Goal: Task Accomplishment & Management: Manage account settings

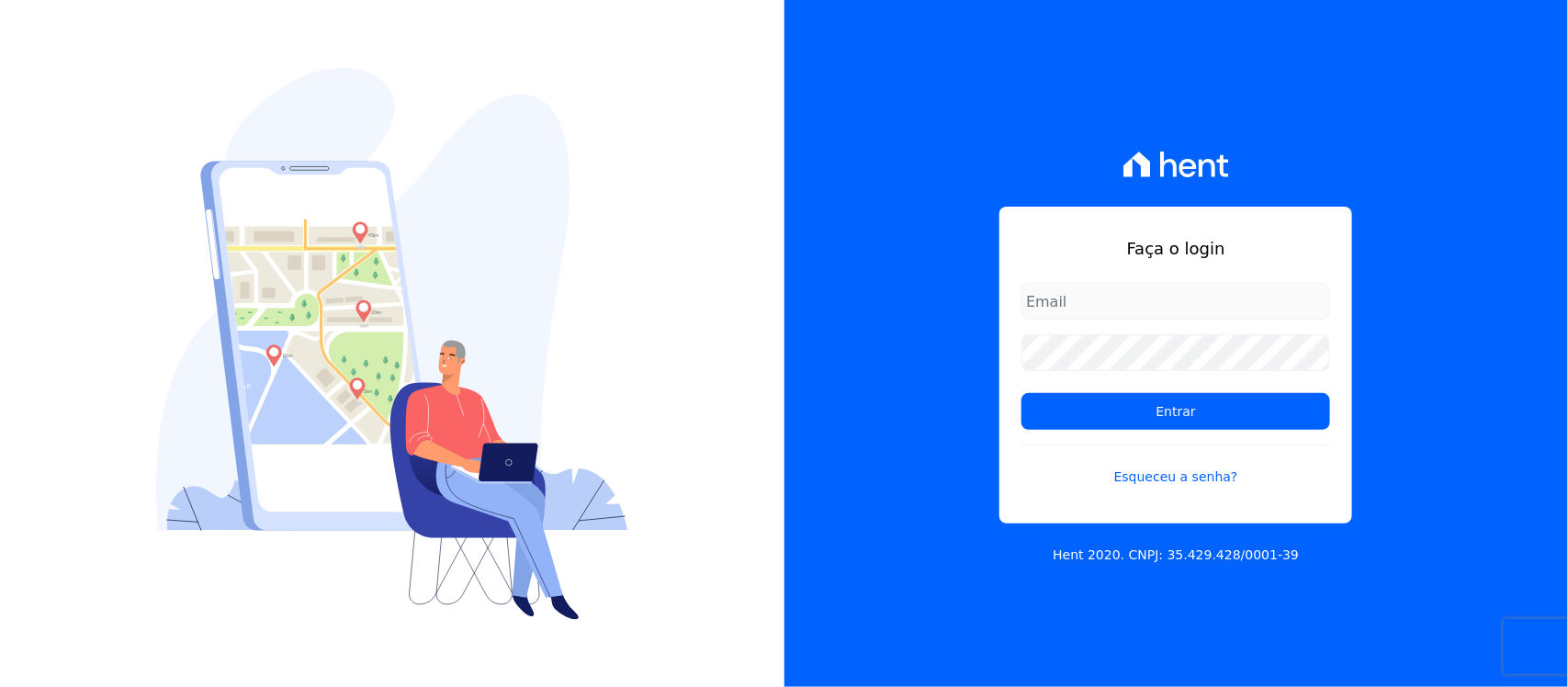
type input "nilda.moura@twtgrupo.com"
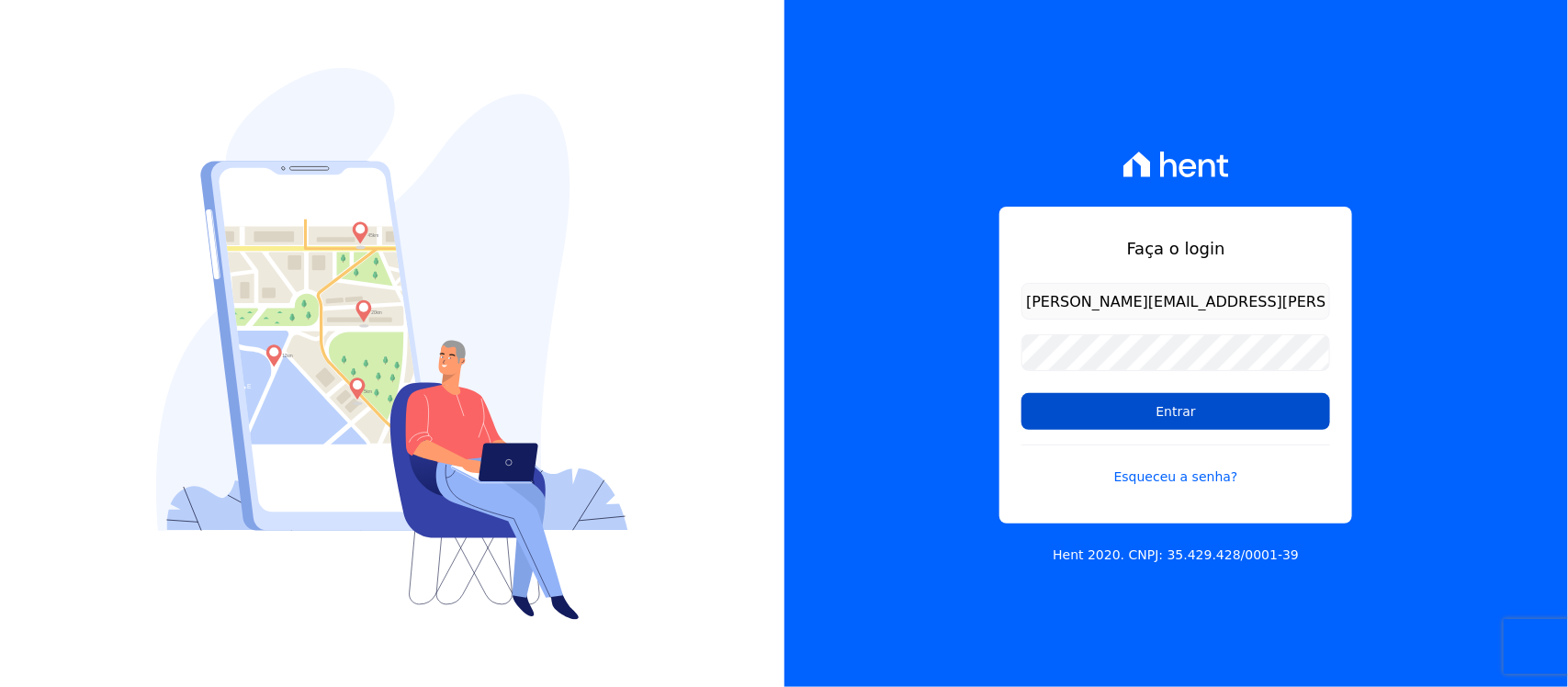
drag, startPoint x: 0, startPoint y: 0, endPoint x: 1068, endPoint y: 414, distance: 1145.4
click at [1068, 414] on input "Entrar" at bounding box center [1176, 411] width 309 height 37
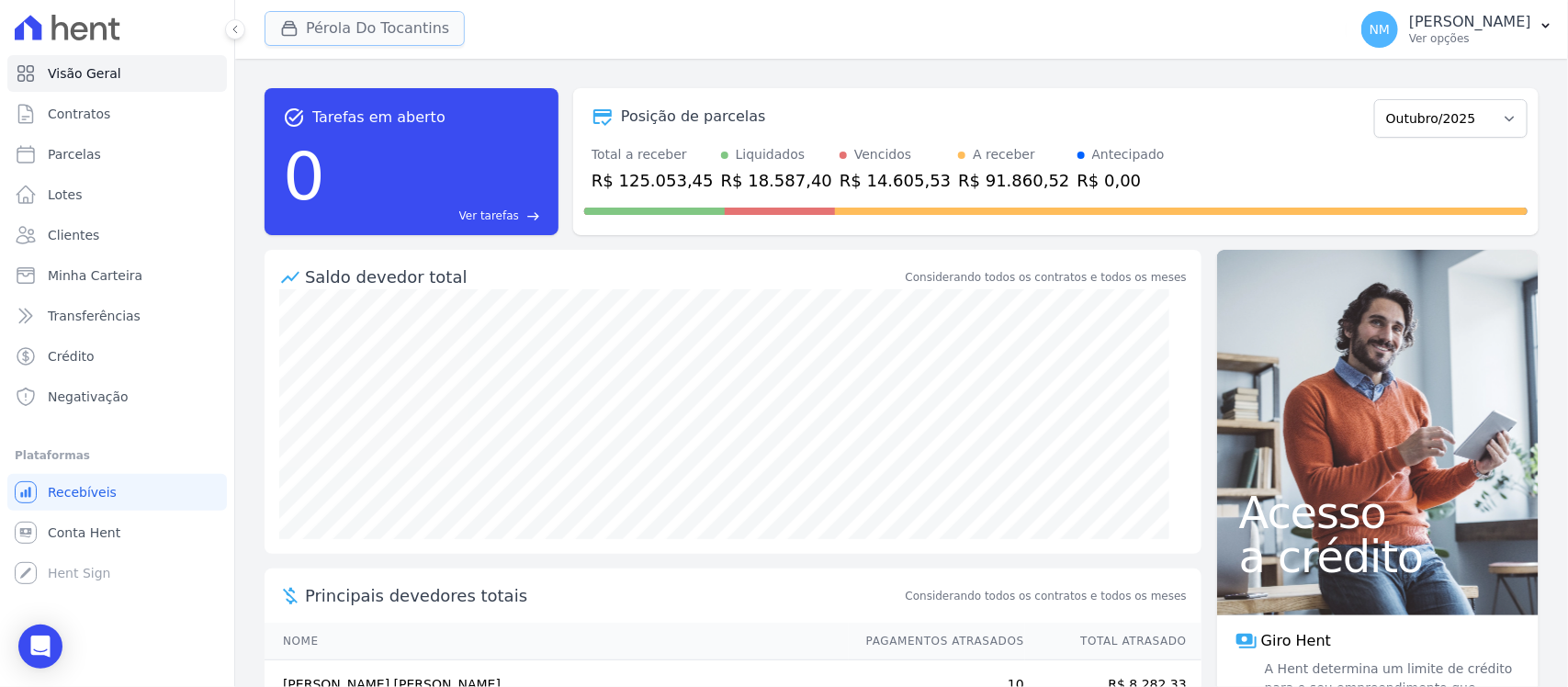
click at [304, 17] on button "Pérola Do Tocantins" at bounding box center [365, 28] width 200 height 35
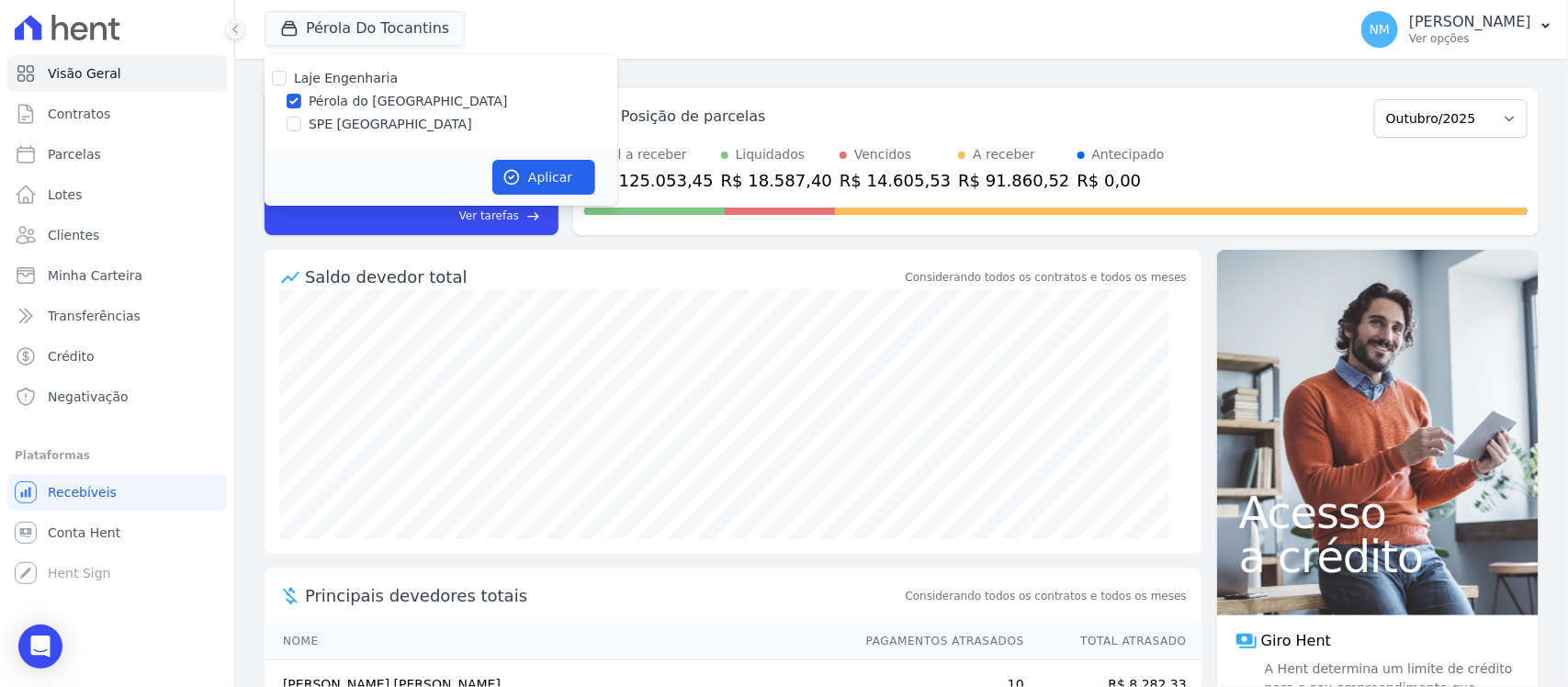
click at [347, 120] on label "SPE [GEOGRAPHIC_DATA]" at bounding box center [390, 124] width 163 height 19
click at [301, 120] on input "SPE [GEOGRAPHIC_DATA]" at bounding box center [293, 124] width 15 height 15
checkbox input "true"
click at [355, 101] on label "Pérola do [GEOGRAPHIC_DATA]" at bounding box center [408, 101] width 199 height 19
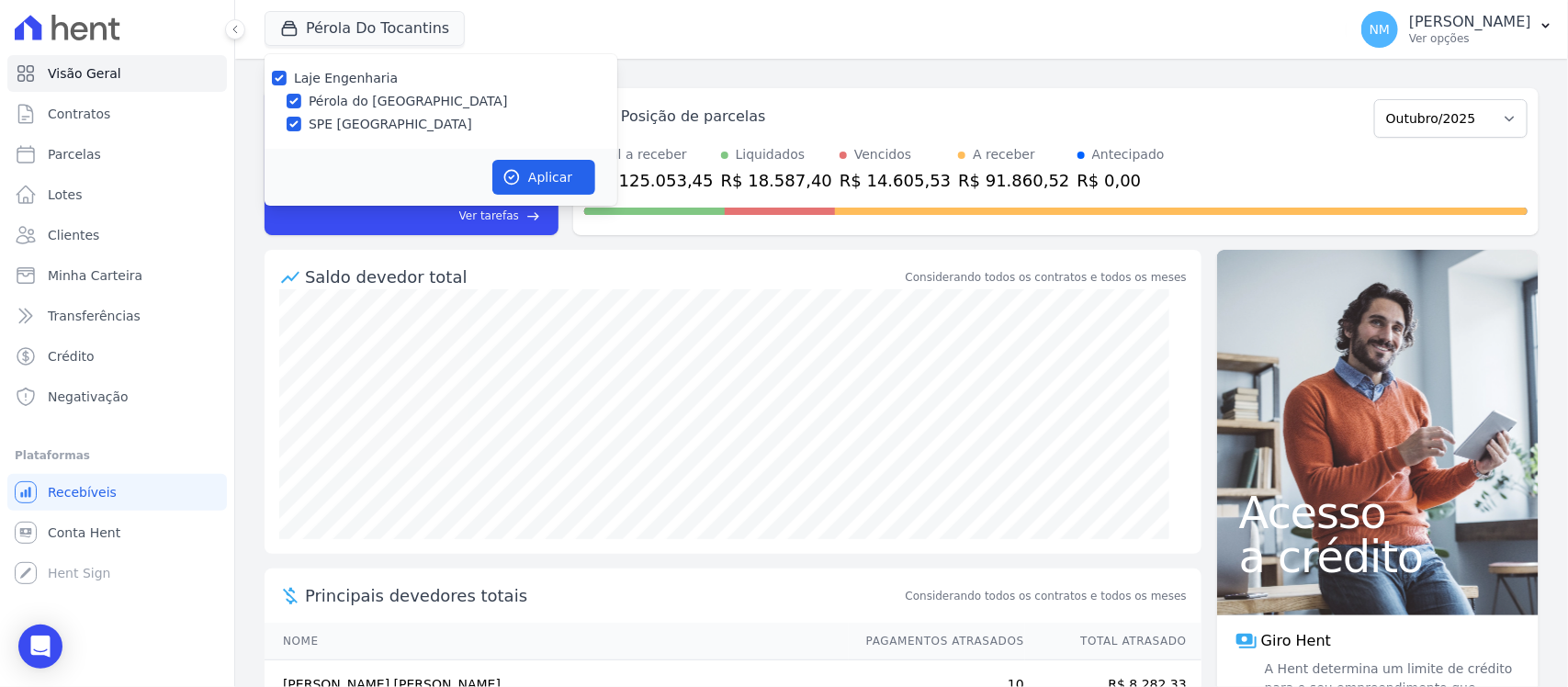
click at [301, 101] on input "Pérola do [GEOGRAPHIC_DATA]" at bounding box center [293, 101] width 15 height 15
checkbox input "false"
drag, startPoint x: 549, startPoint y: 176, endPoint x: 559, endPoint y: 176, distance: 10.0
click at [552, 176] on button "Aplicar" at bounding box center [544, 176] width 103 height 35
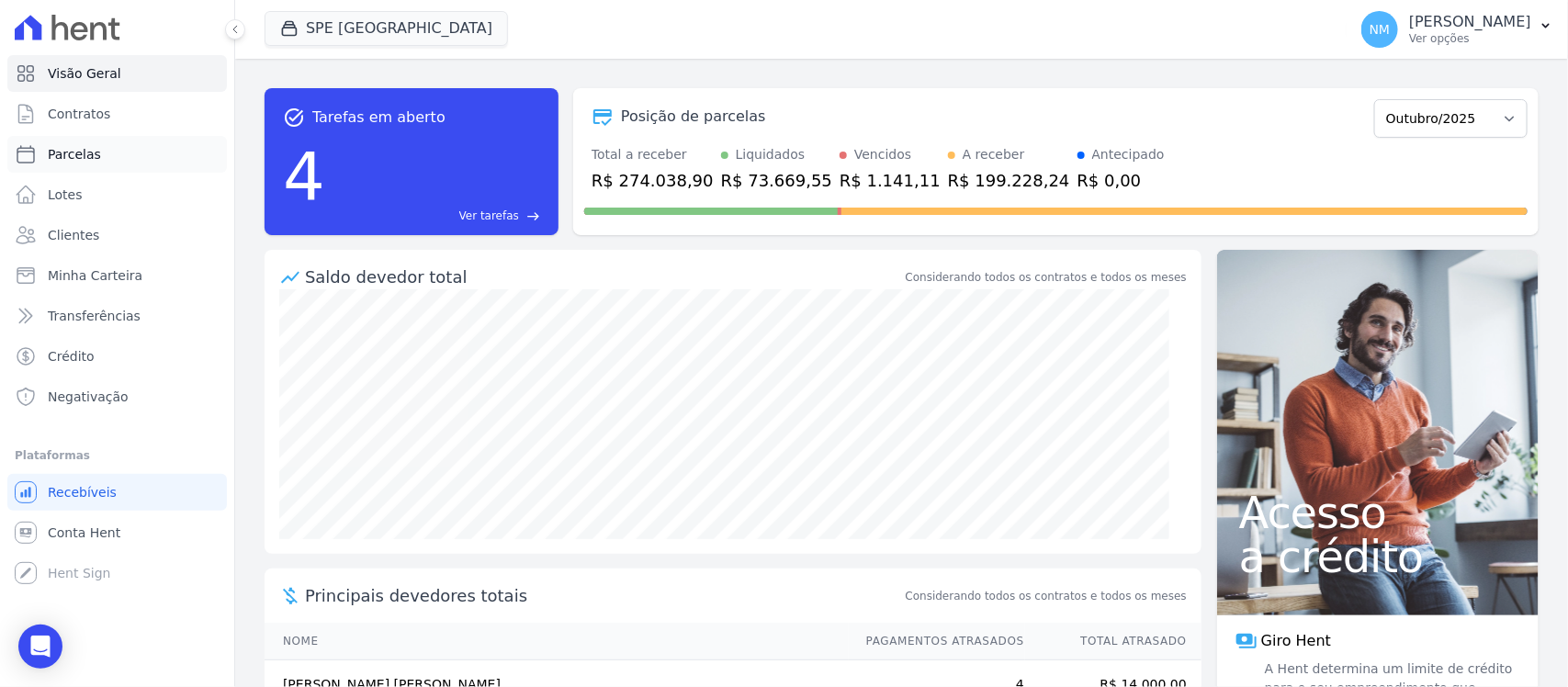
click at [73, 141] on link "Parcelas" at bounding box center [117, 153] width 220 height 37
select select
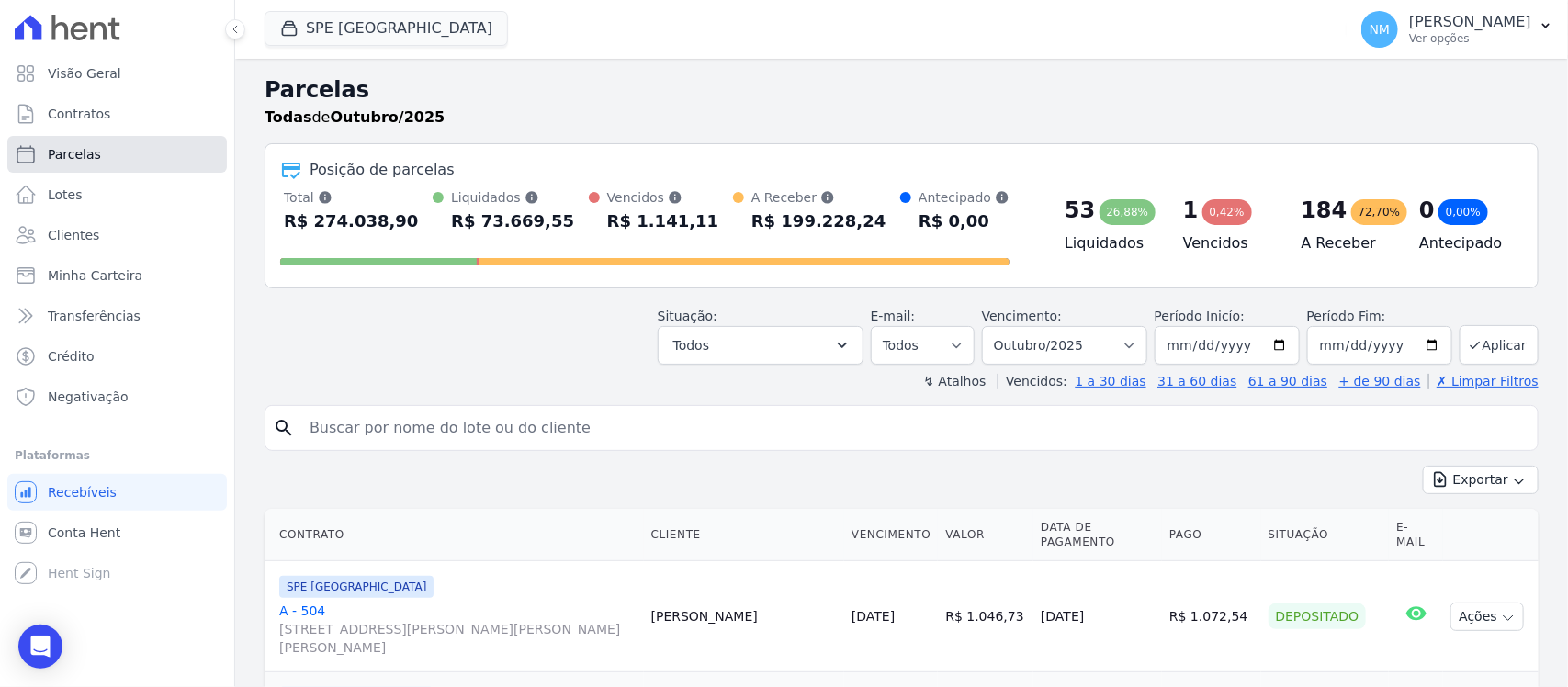
click at [71, 161] on span "Parcelas" at bounding box center [74, 154] width 53 height 19
select select
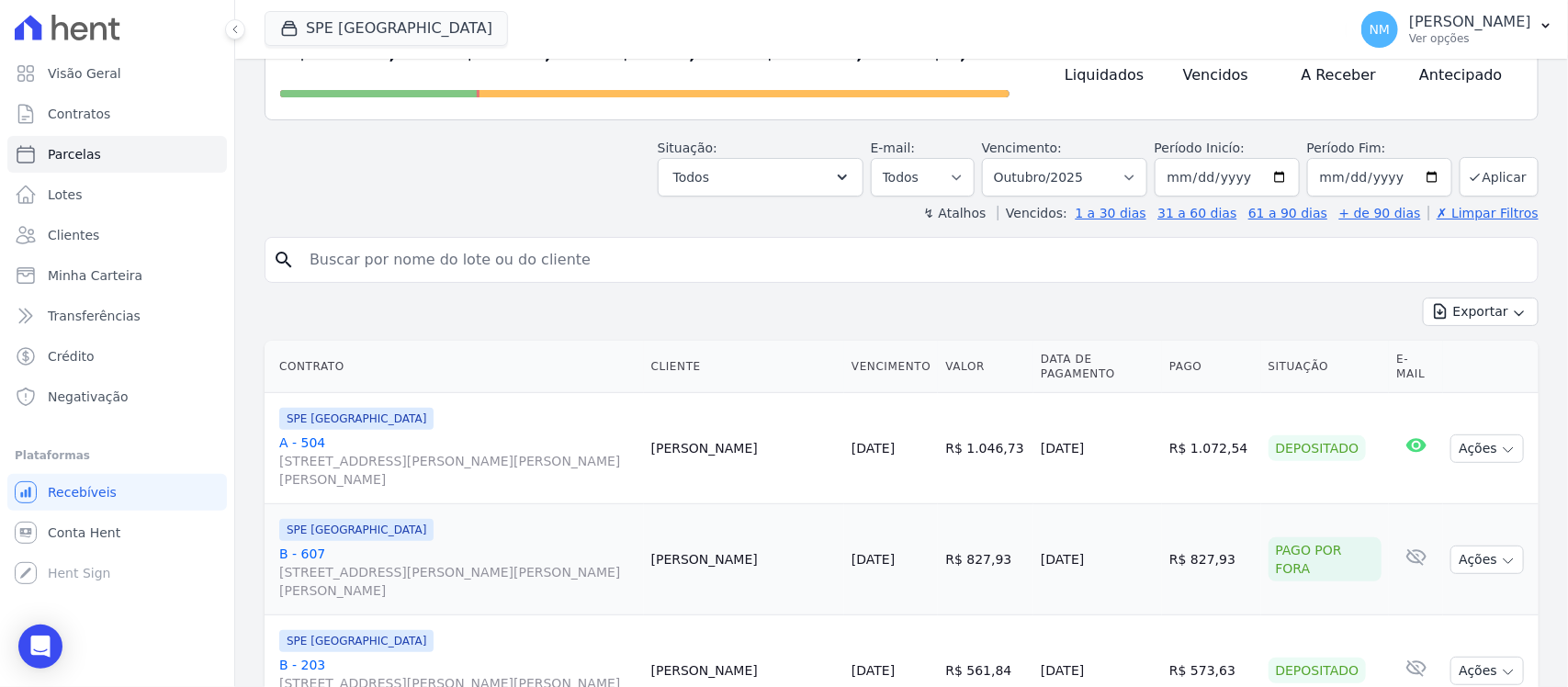
scroll to position [115, 0]
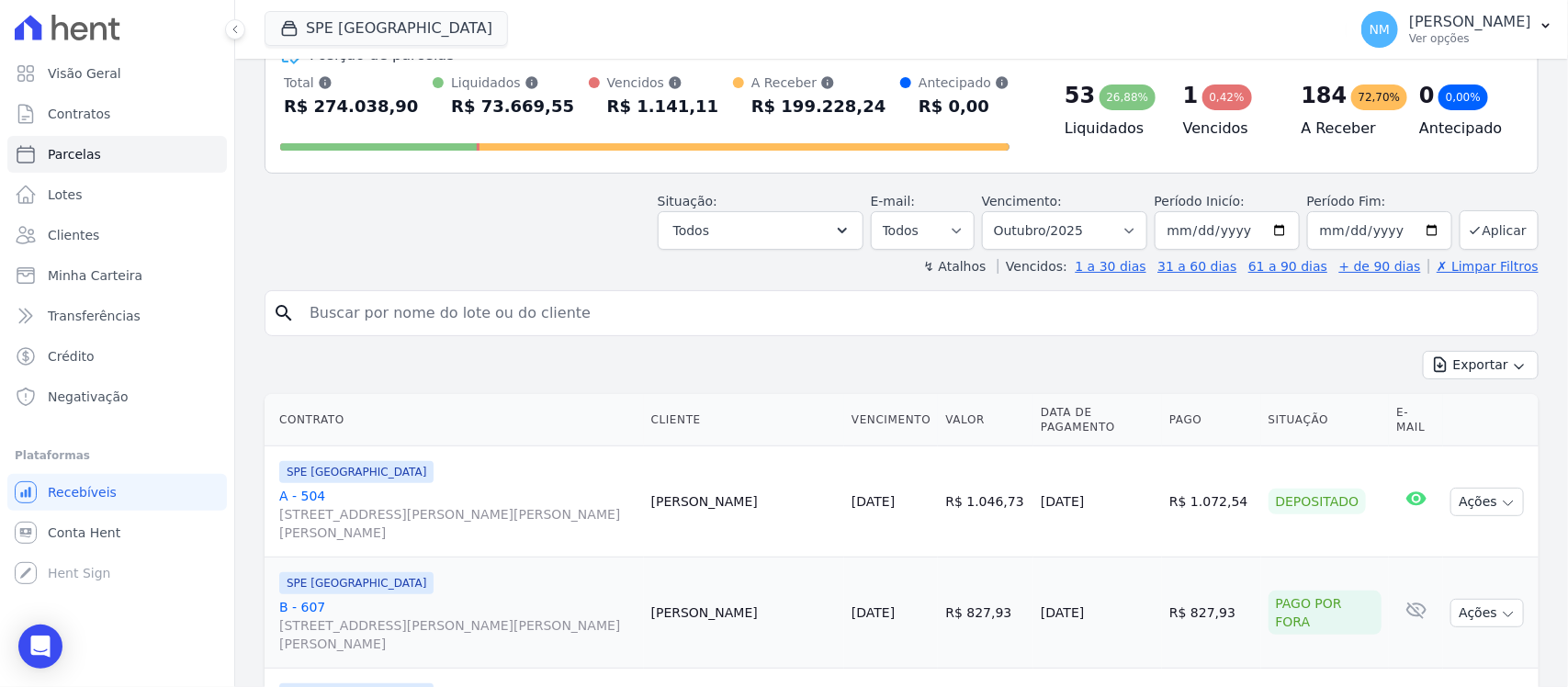
click at [364, 322] on input "search" at bounding box center [914, 313] width 1232 height 37
type input "cassia"
select select
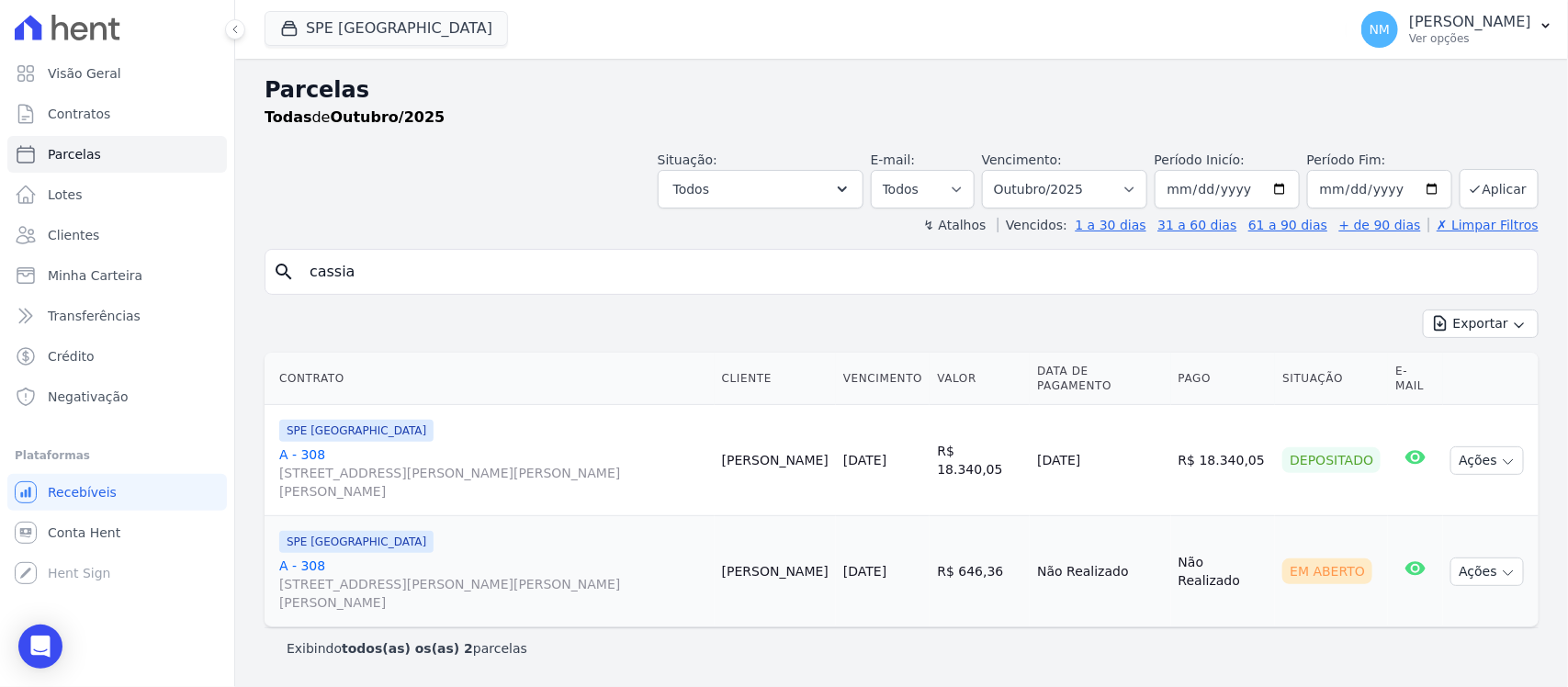
click at [299, 556] on link "A - 308 [STREET_ADDRESS][PERSON_NAME][PERSON_NAME][PERSON_NAME]" at bounding box center [493, 584] width 428 height 55
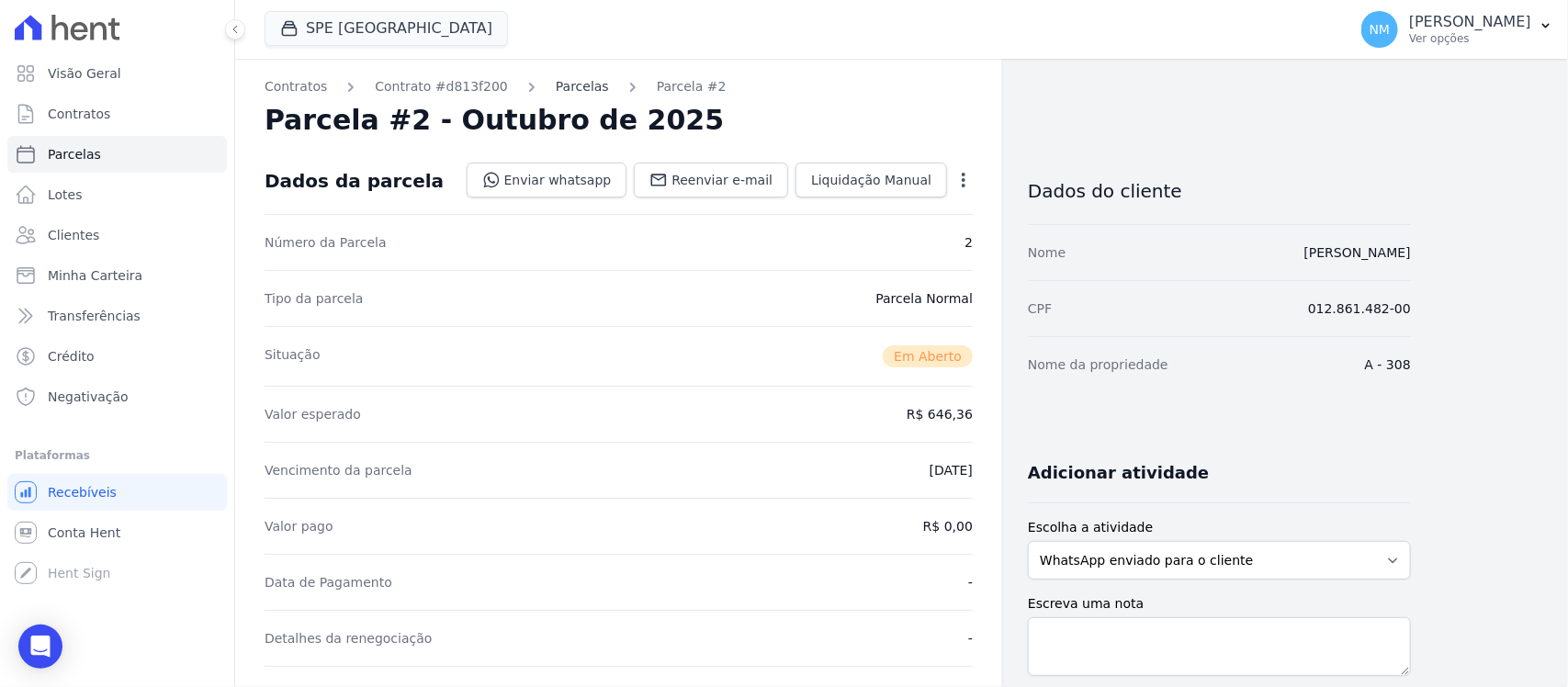
click at [556, 89] on link "Parcelas" at bounding box center [582, 86] width 53 height 19
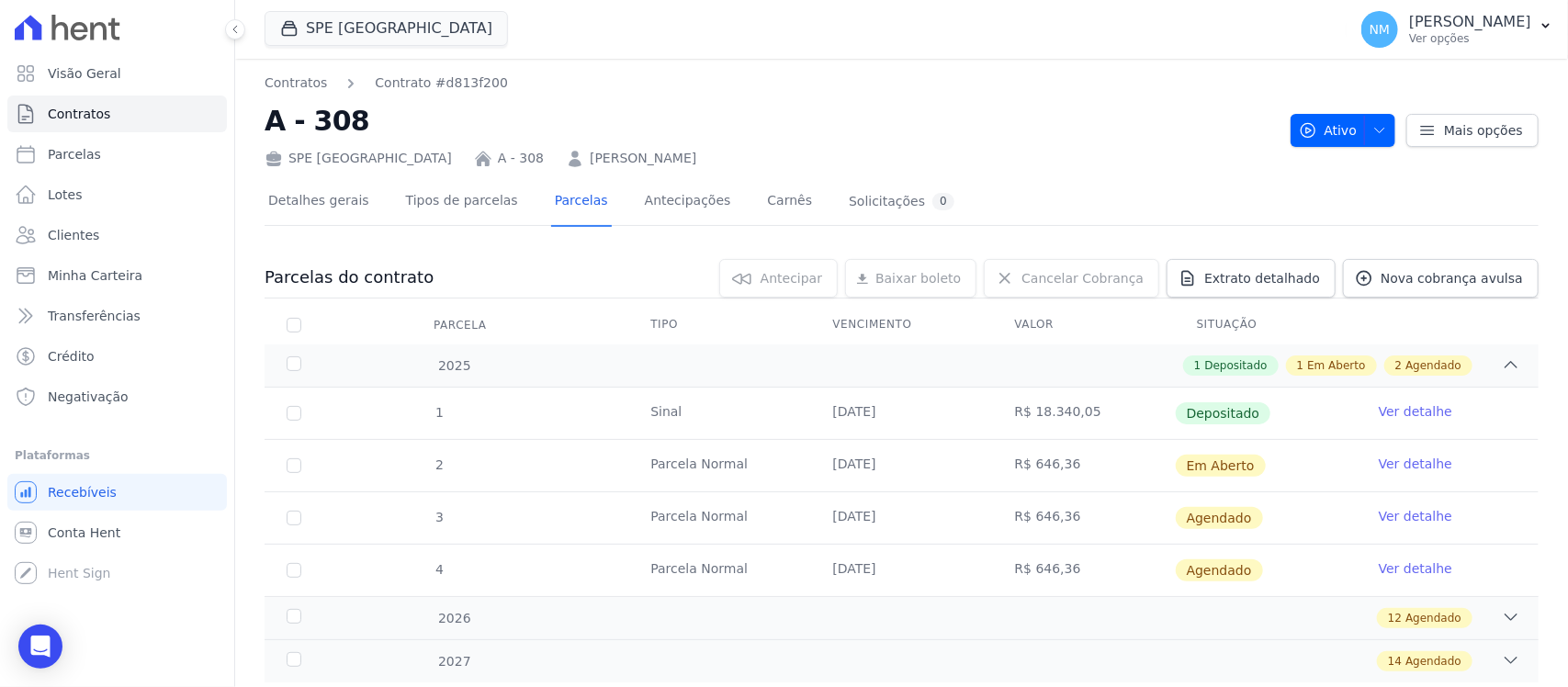
scroll to position [50, 0]
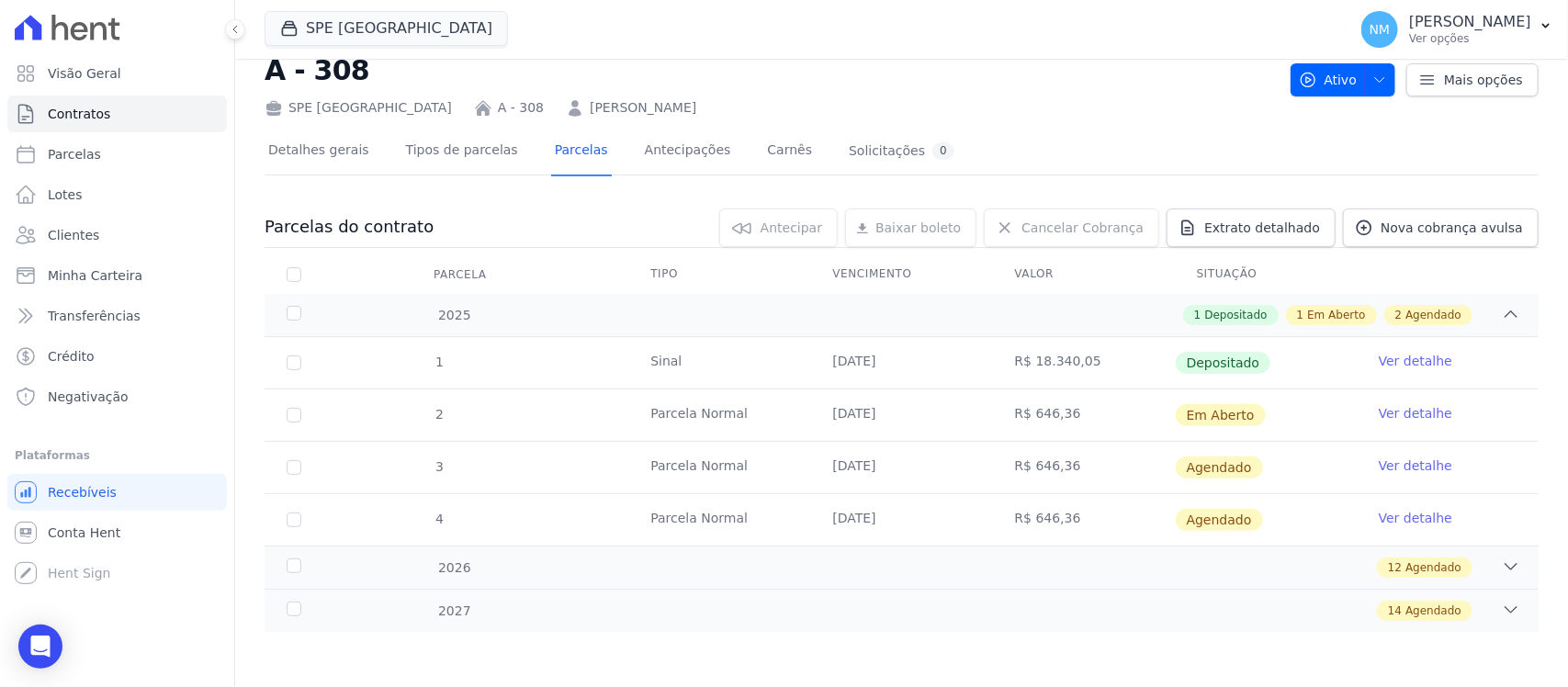
click at [1402, 414] on link "Ver detalhe" at bounding box center [1415, 413] width 73 height 19
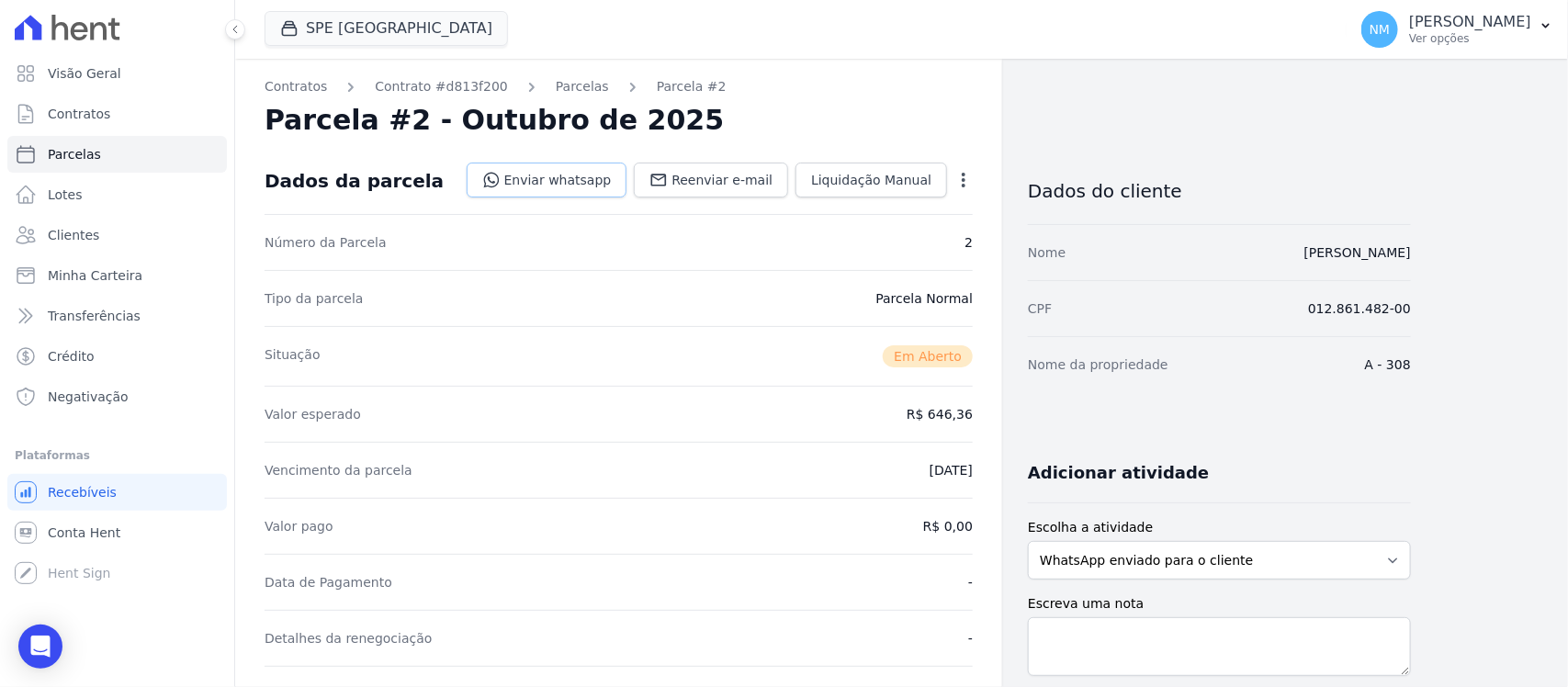
click at [586, 170] on link "Enviar whatsapp" at bounding box center [547, 179] width 160 height 35
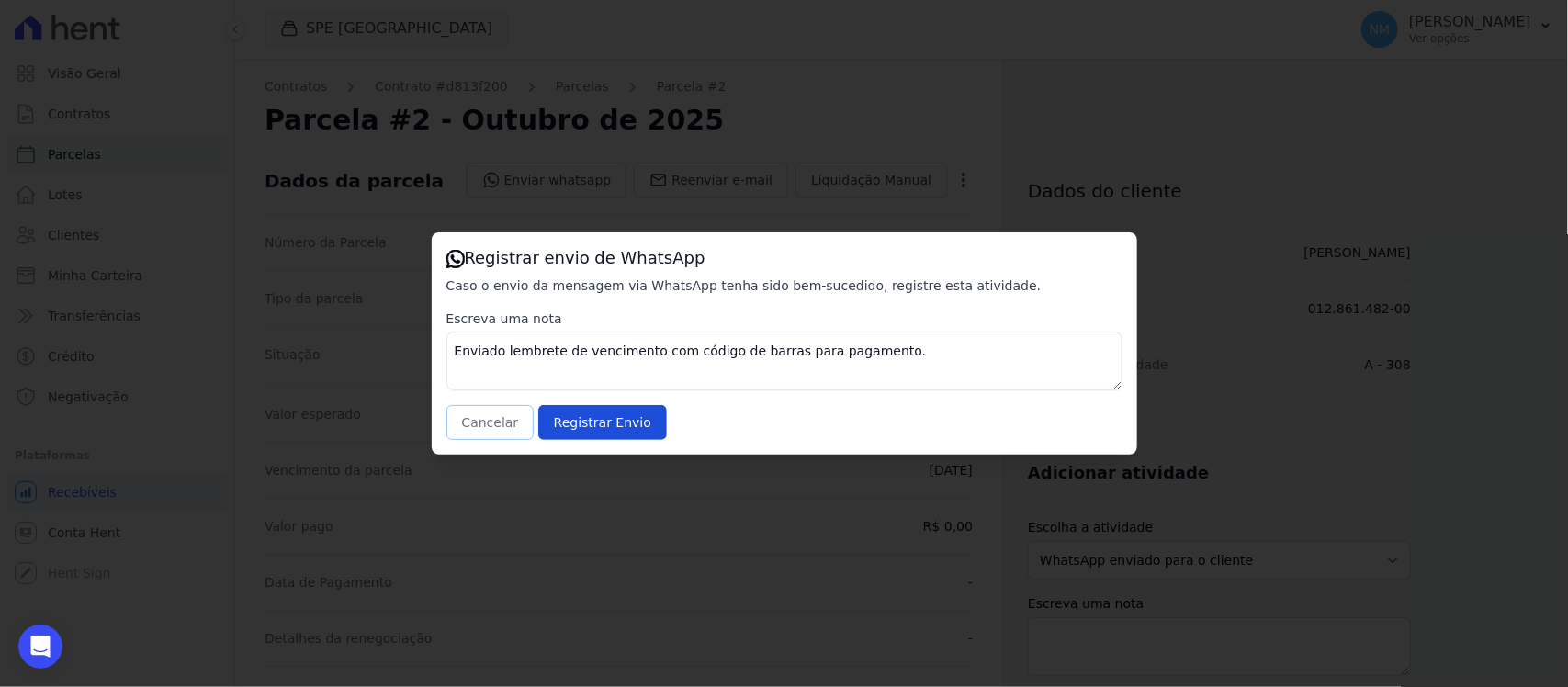
click at [487, 411] on button "Cancelar" at bounding box center [490, 422] width 88 height 35
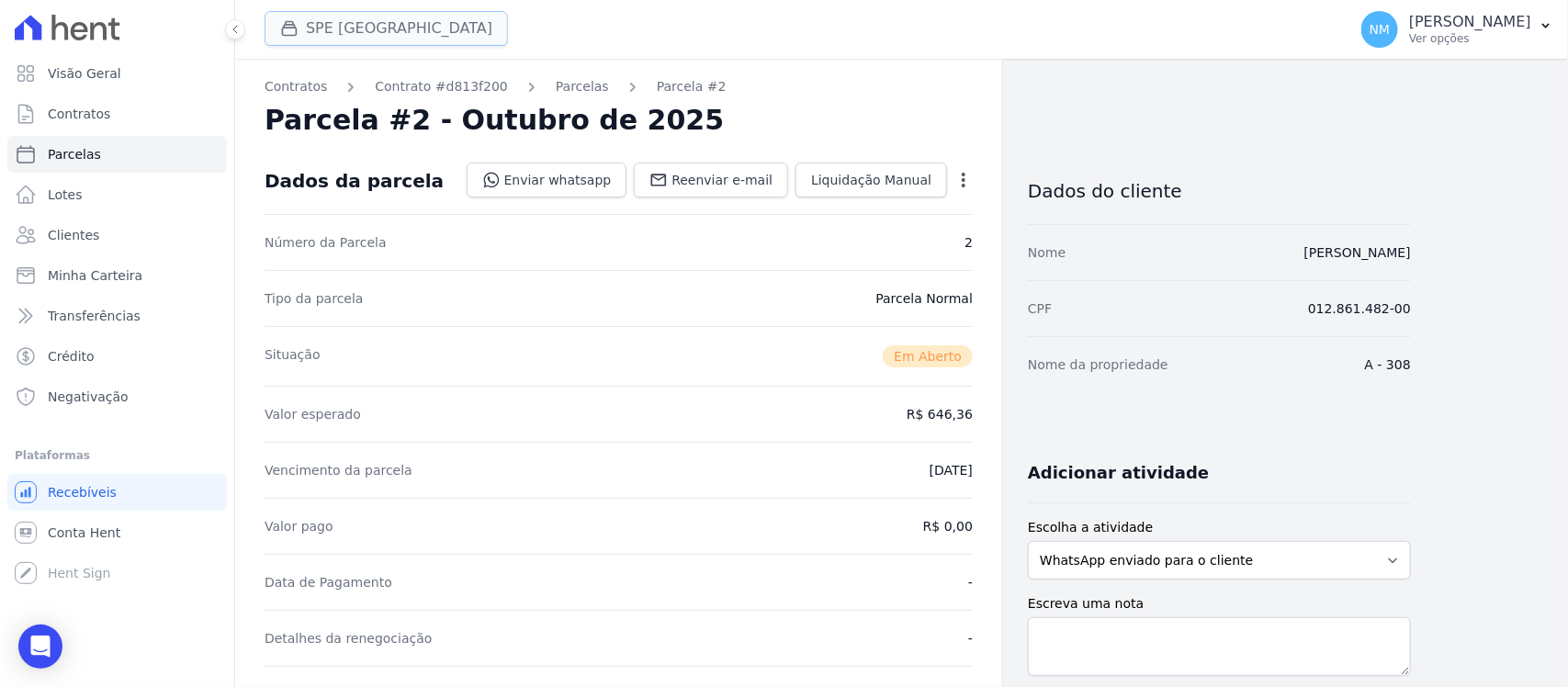
click at [333, 17] on button "SPE [GEOGRAPHIC_DATA]" at bounding box center [386, 28] width 244 height 35
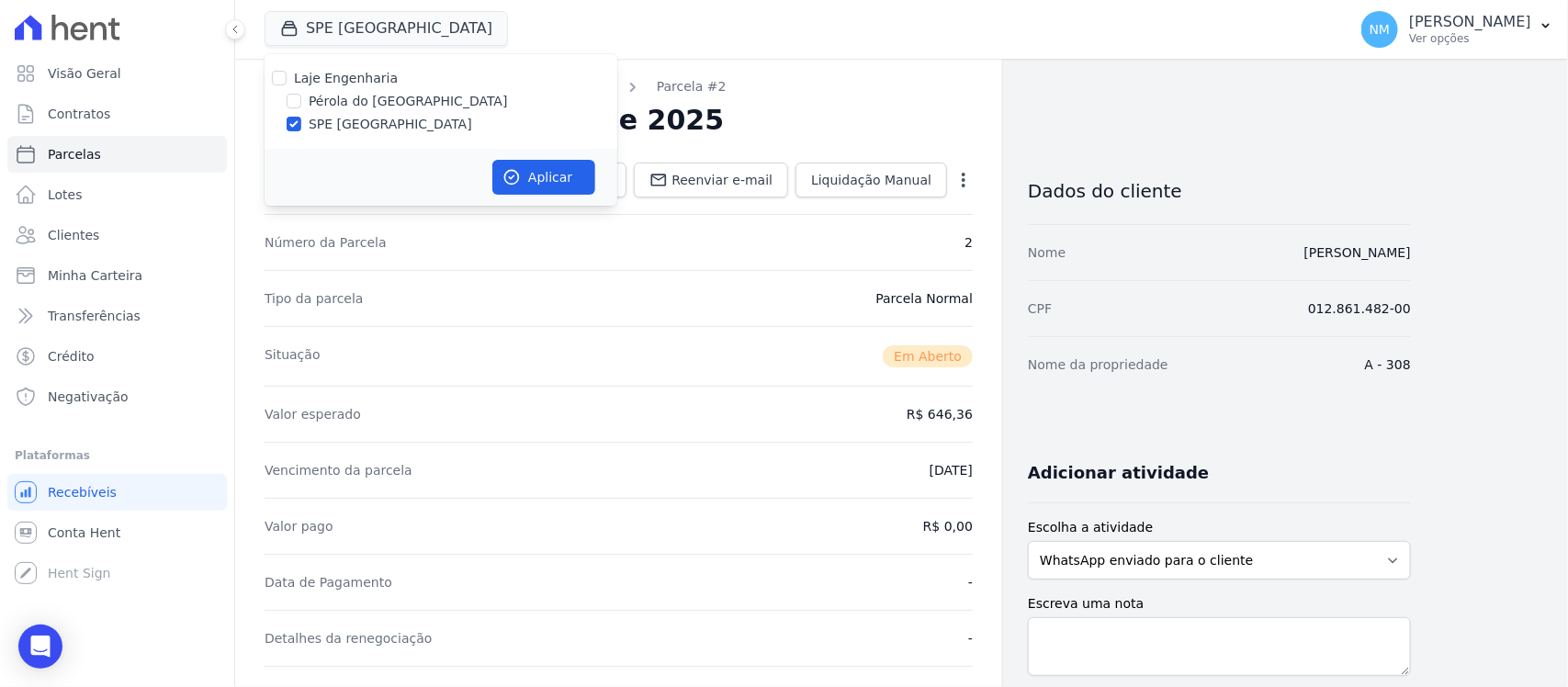
click at [326, 102] on label "Pérola do [GEOGRAPHIC_DATA]" at bounding box center [408, 101] width 199 height 19
click at [301, 102] on input "Pérola do [GEOGRAPHIC_DATA]" at bounding box center [293, 101] width 15 height 15
checkbox input "true"
click at [326, 117] on label "SPE [GEOGRAPHIC_DATA]" at bounding box center [390, 124] width 163 height 19
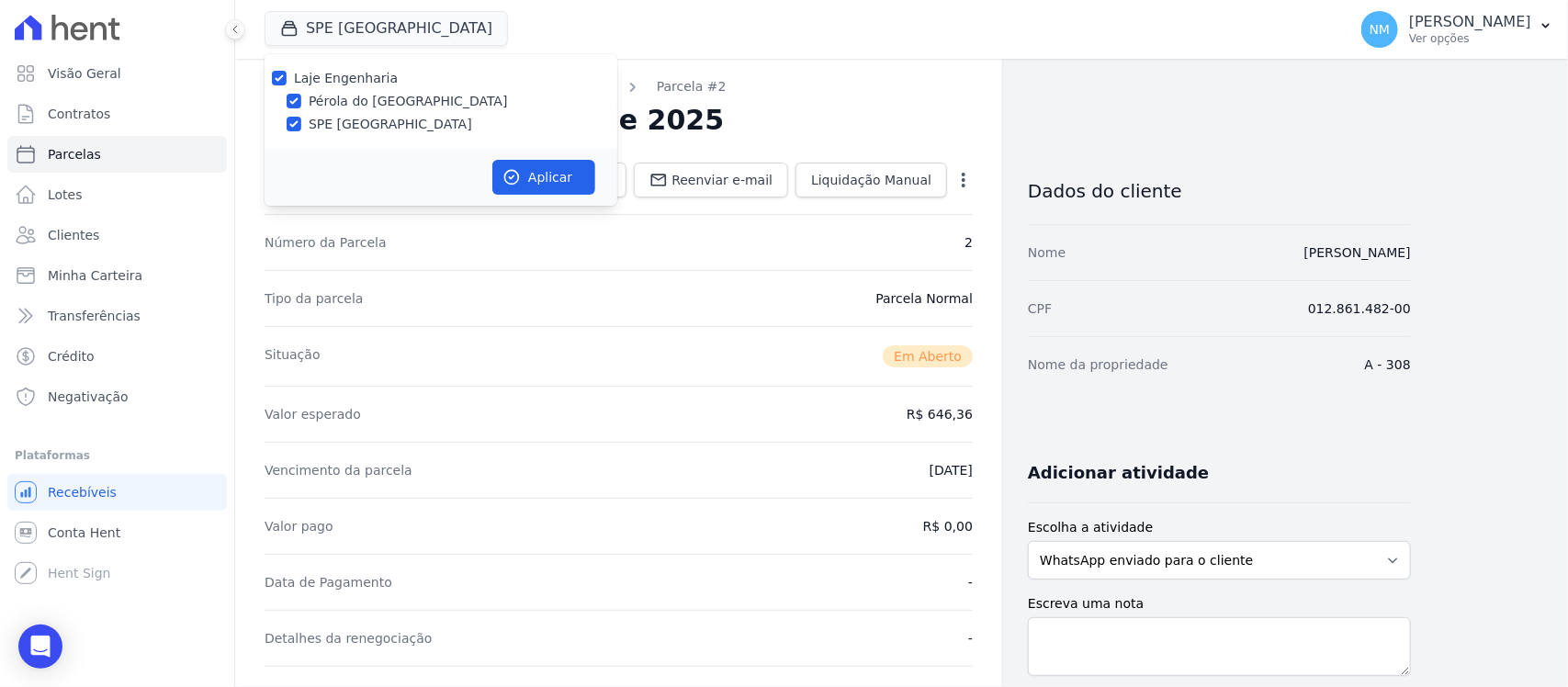
click at [301, 117] on input "SPE [GEOGRAPHIC_DATA]" at bounding box center [293, 124] width 15 height 15
checkbox input "false"
click at [547, 184] on button "Aplicar" at bounding box center [544, 176] width 103 height 35
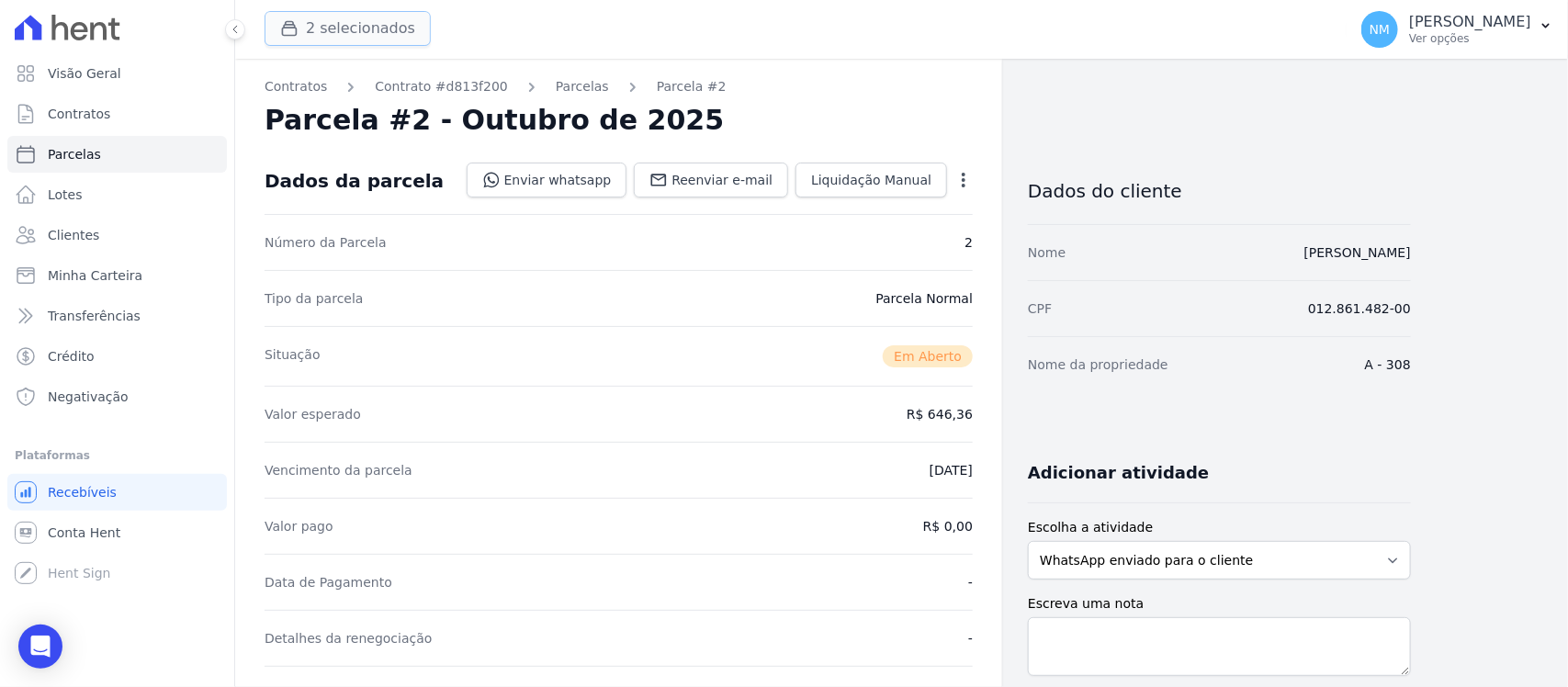
click at [376, 33] on button "2 selecionados" at bounding box center [348, 28] width 166 height 35
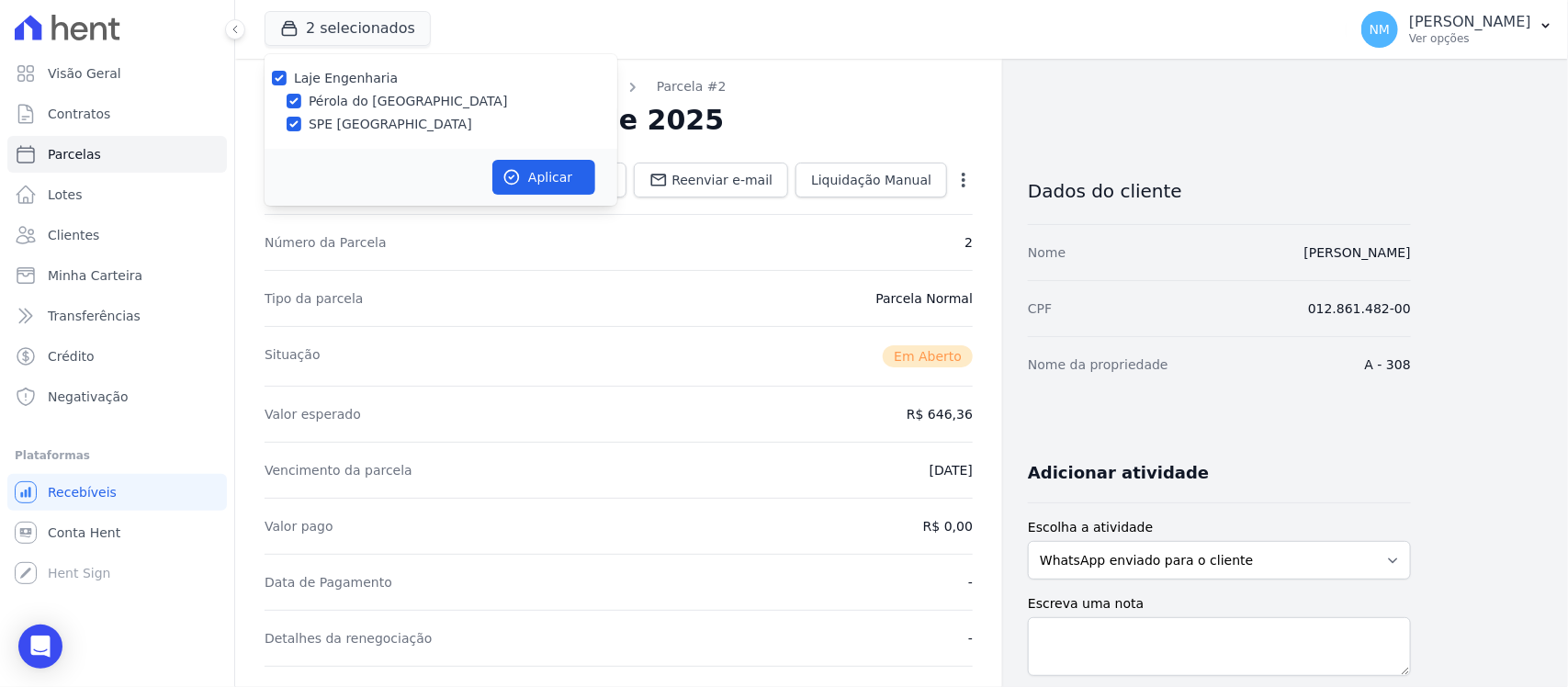
click at [359, 118] on label "SPE [GEOGRAPHIC_DATA]" at bounding box center [390, 124] width 163 height 19
click at [301, 118] on input "SPE [GEOGRAPHIC_DATA]" at bounding box center [293, 124] width 15 height 15
checkbox input "false"
click at [524, 170] on button "Aplicar" at bounding box center [544, 176] width 103 height 35
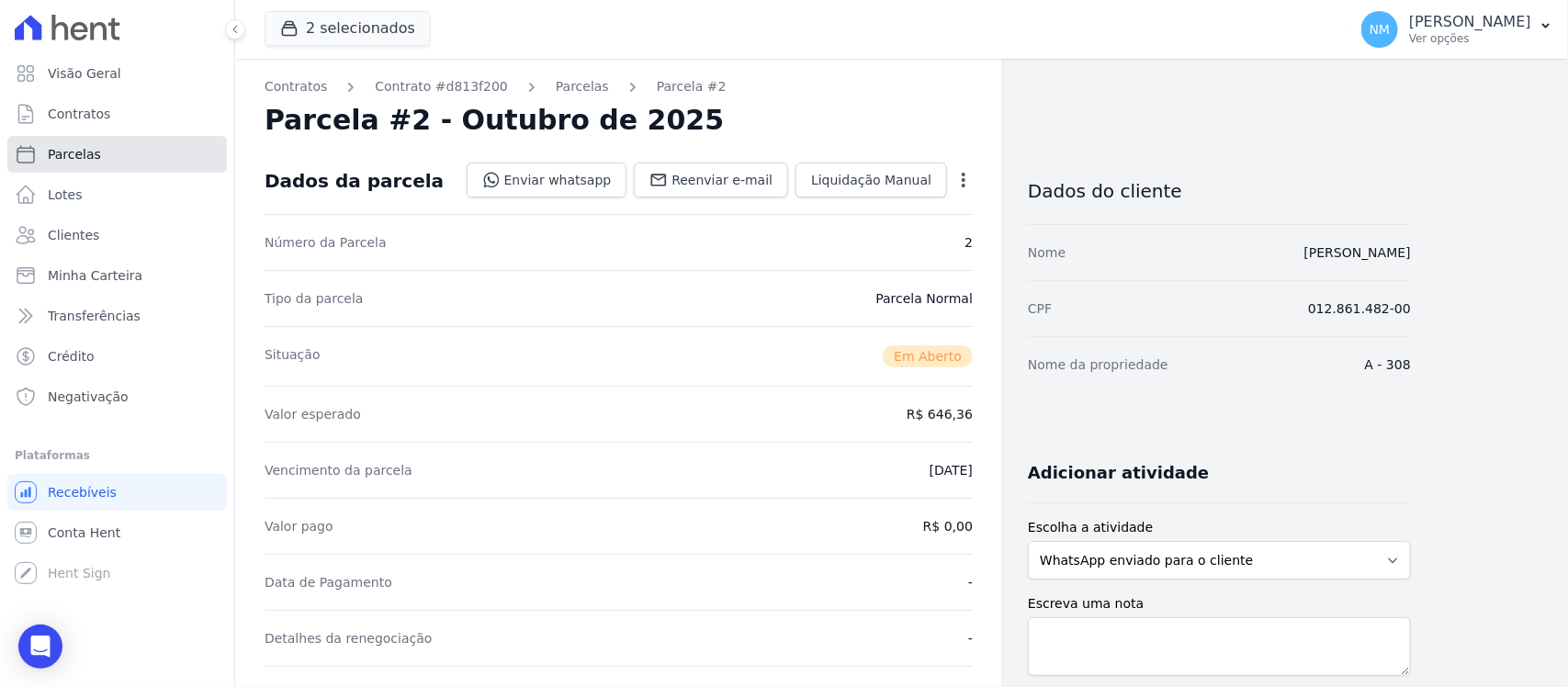
click at [124, 144] on link "Parcelas" at bounding box center [117, 153] width 220 height 37
select select
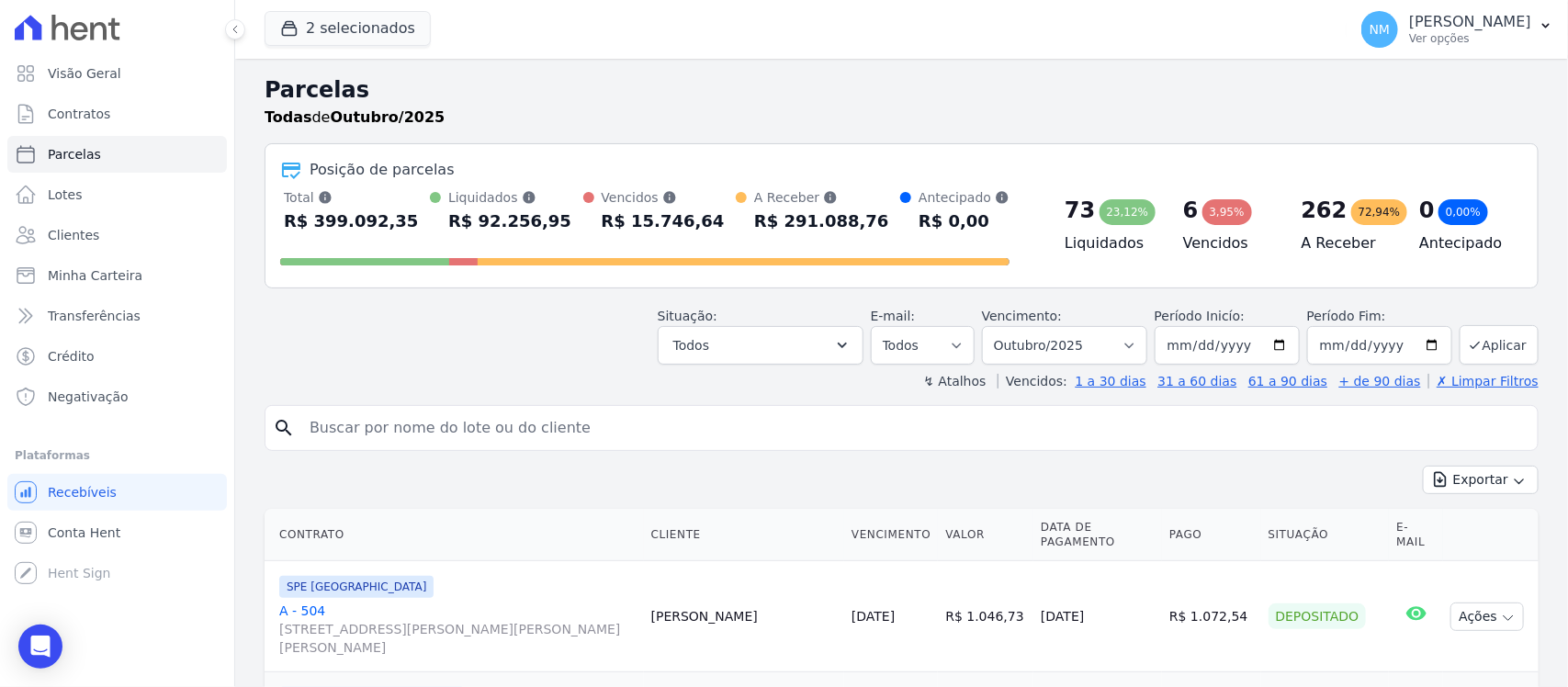
click at [350, 421] on input "search" at bounding box center [914, 428] width 1232 height 37
type input "[PERSON_NAME]"
select select
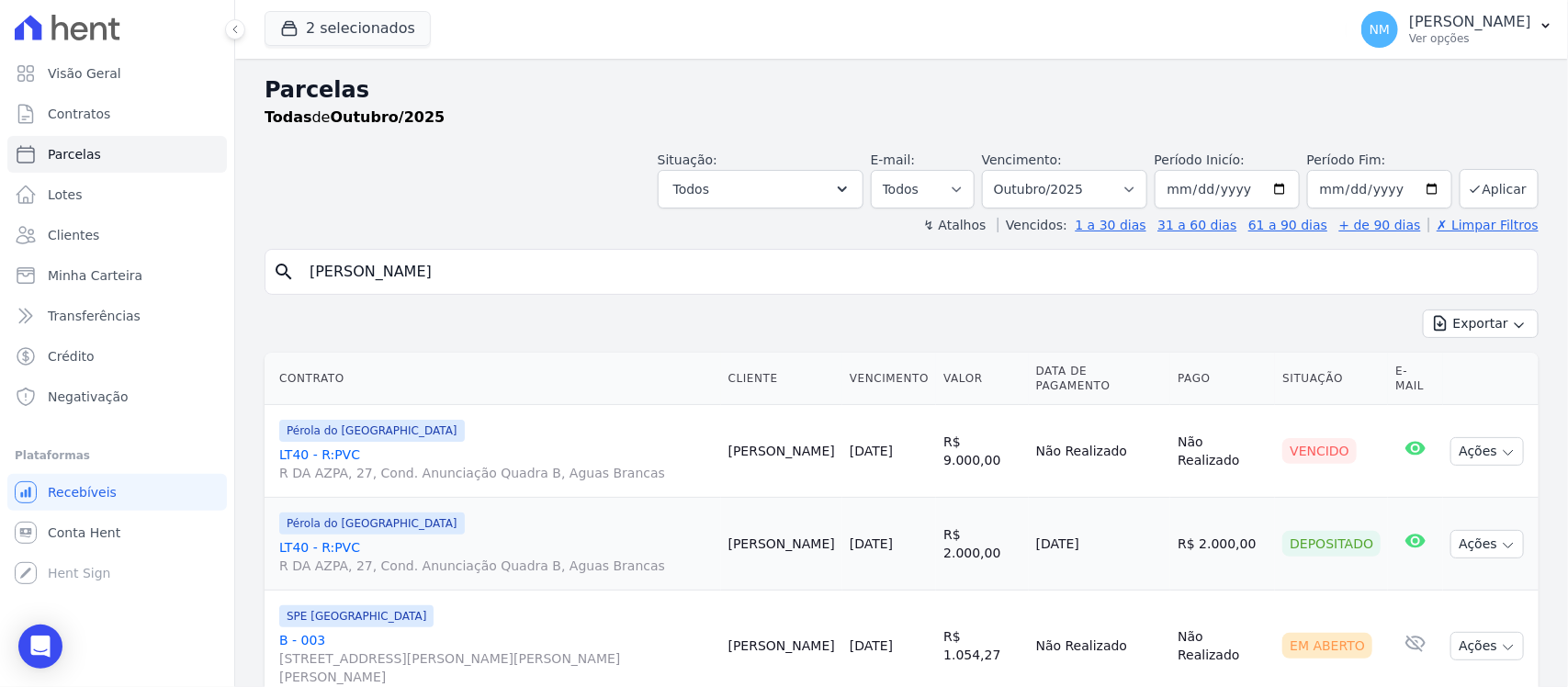
click at [319, 445] on link "LT40 - R:PVC R DA AZPA, 27, Cond. Anunciação Quadra B, Aguas Brancas" at bounding box center [496, 463] width 435 height 37
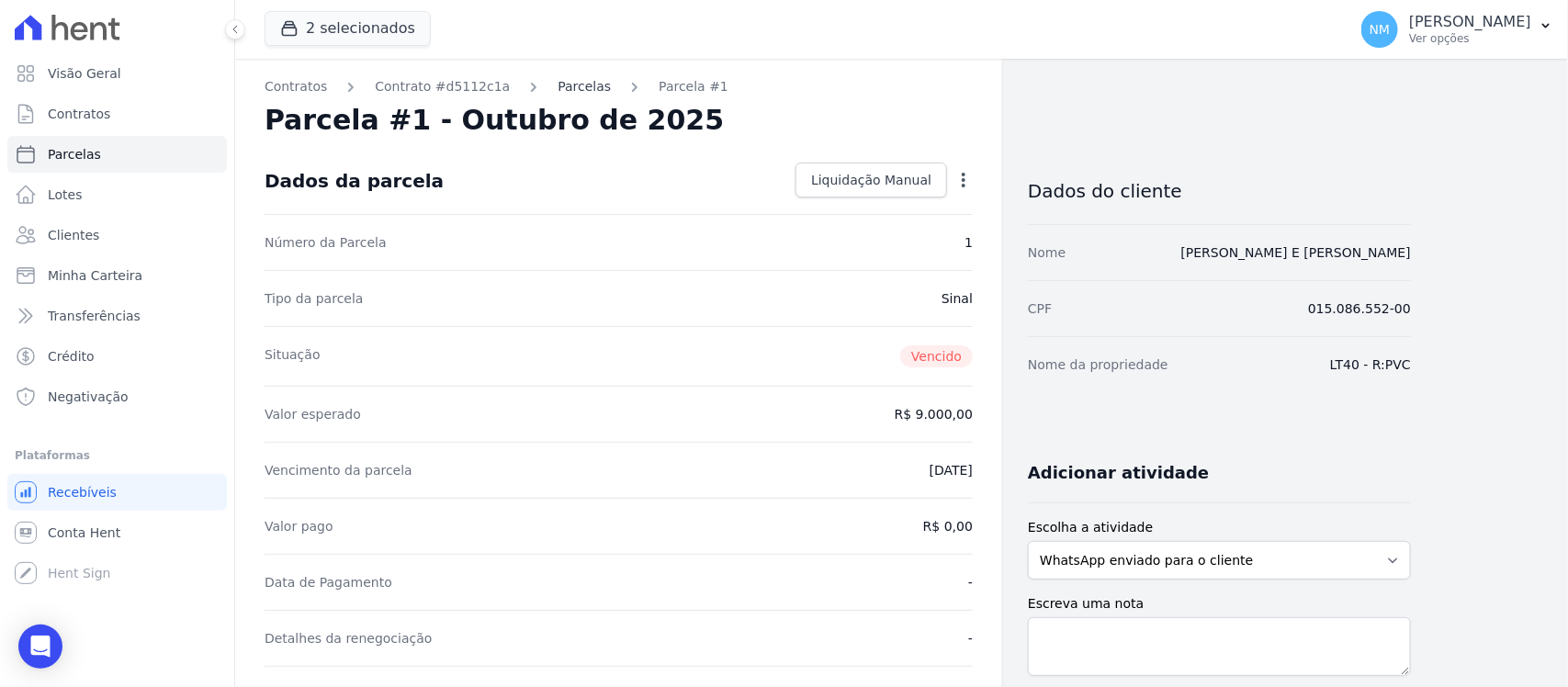
click at [558, 80] on link "Parcelas" at bounding box center [584, 86] width 53 height 19
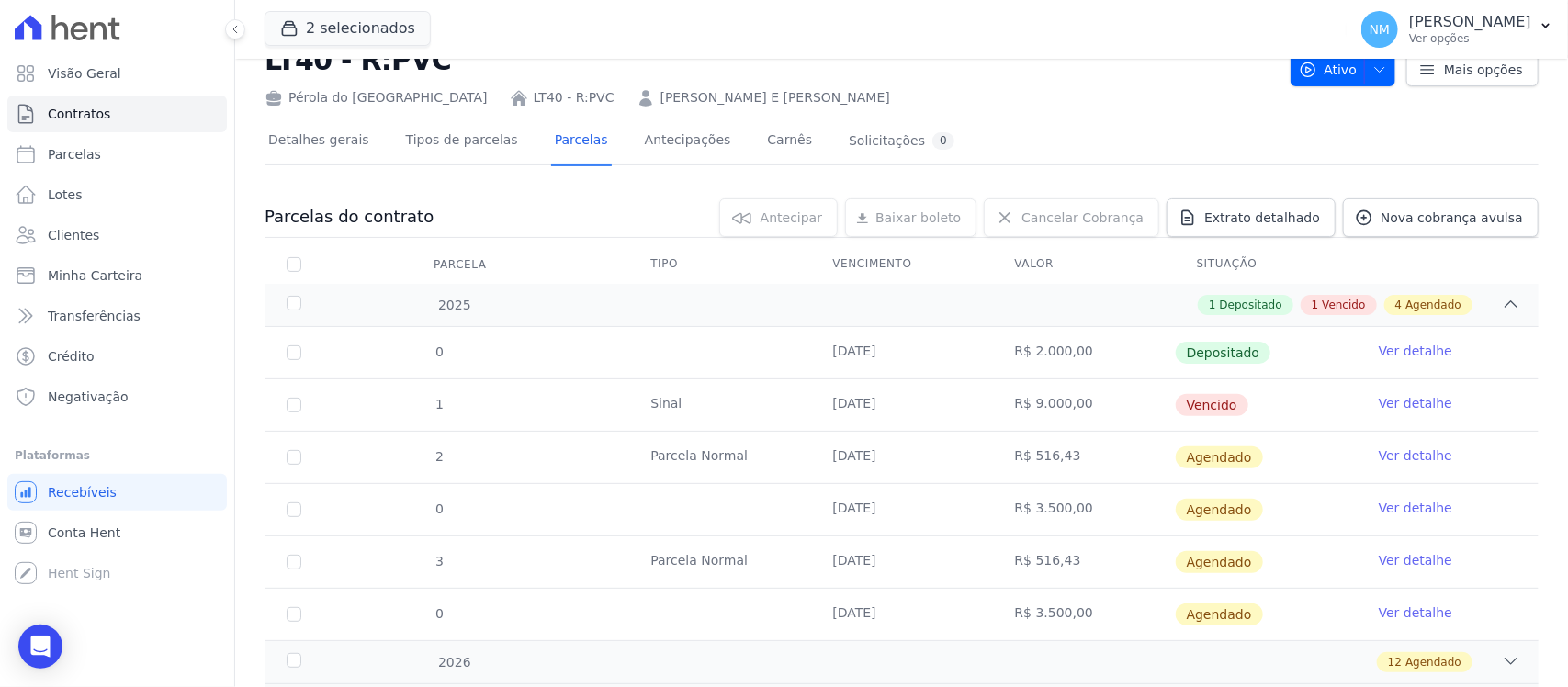
scroll to position [115, 0]
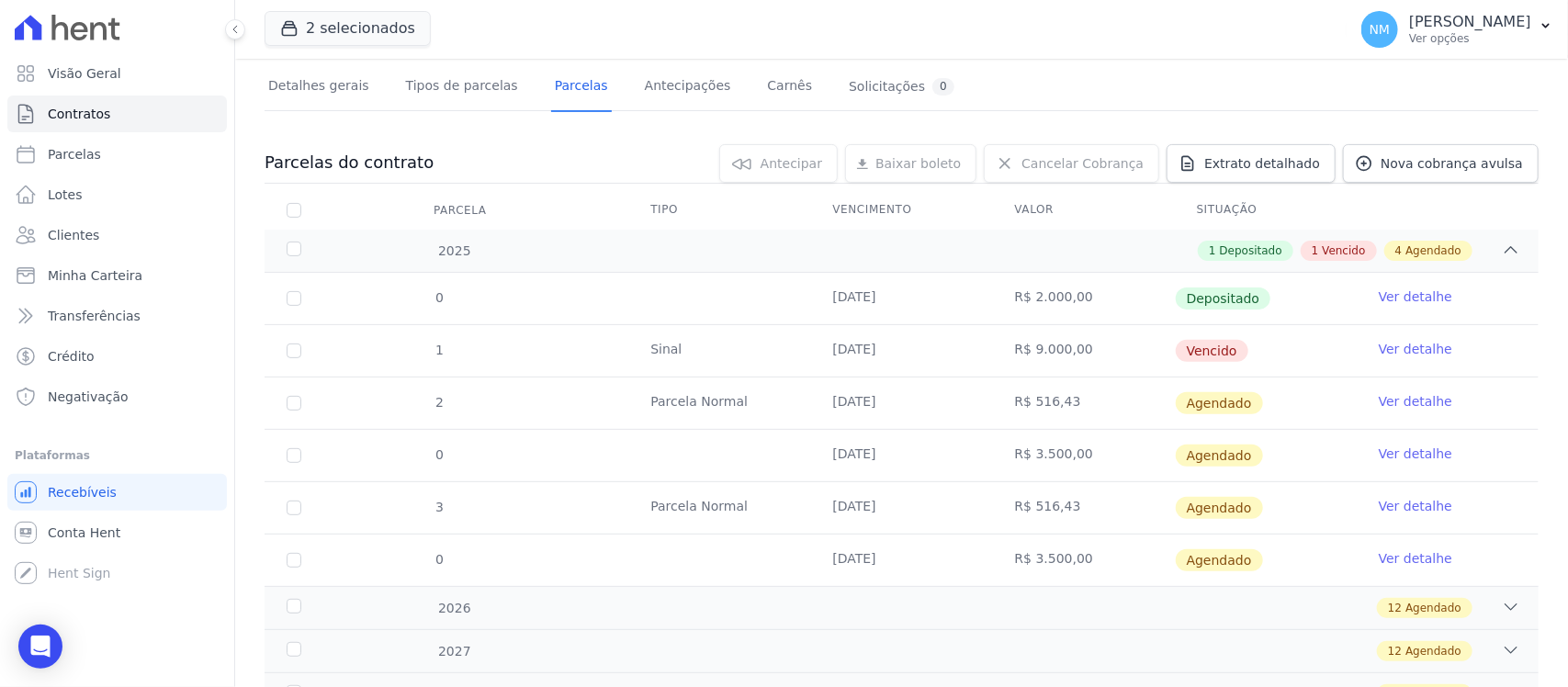
click at [1390, 295] on link "Ver detalhe" at bounding box center [1415, 296] width 73 height 19
